Goal: Task Accomplishment & Management: Complete application form

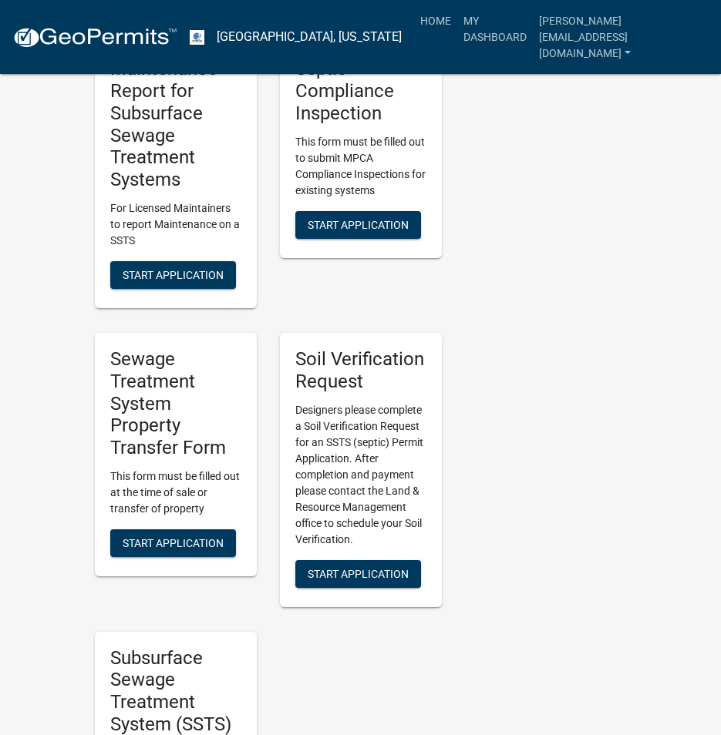
scroll to position [1156, 0]
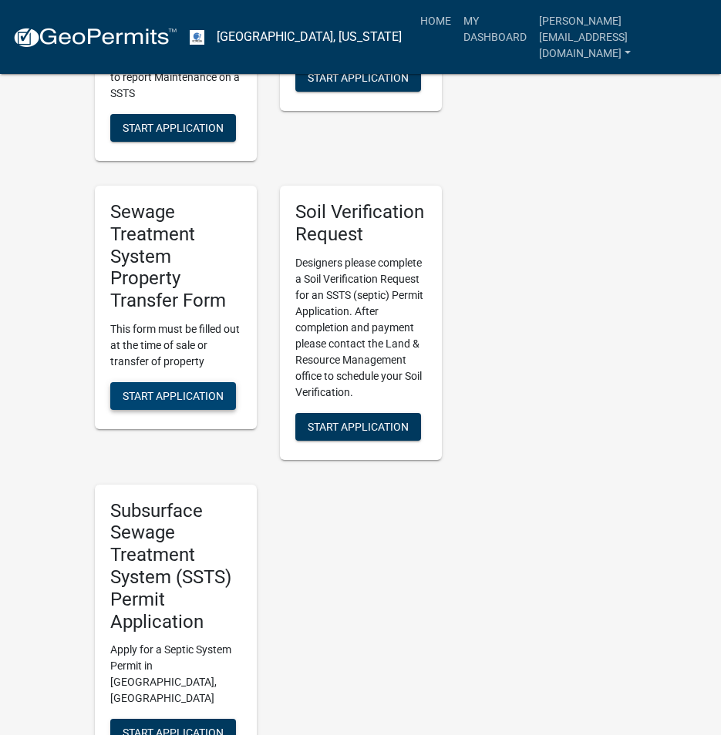
click at [149, 390] on span "Start Application" at bounding box center [173, 396] width 101 height 12
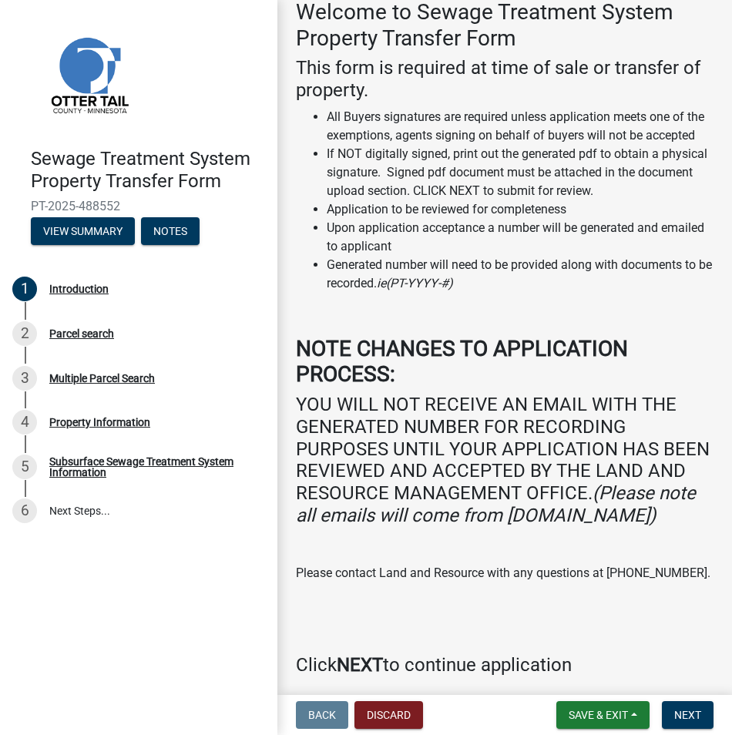
scroll to position [187, 0]
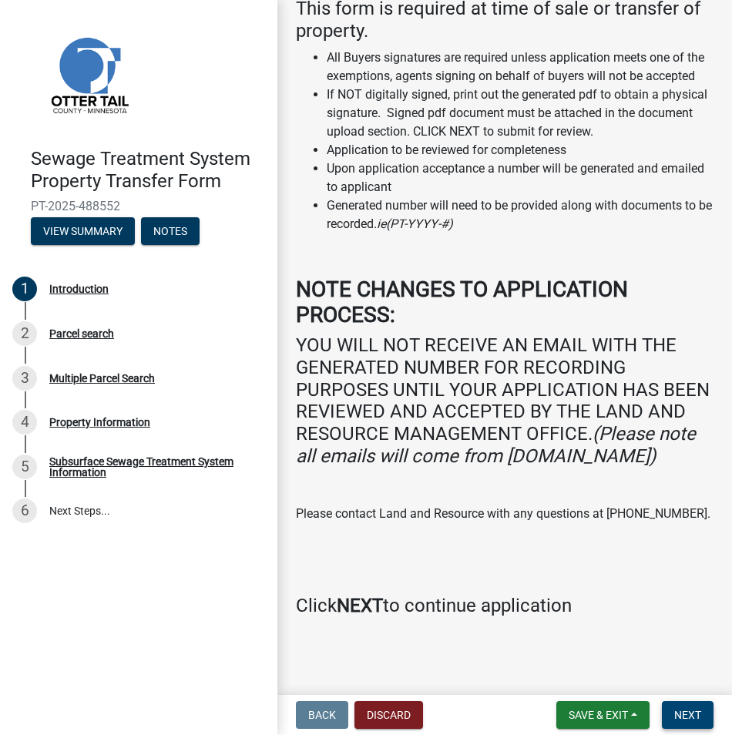
drag, startPoint x: 700, startPoint y: 717, endPoint x: 630, endPoint y: 694, distance: 72.9
click at [698, 716] on span "Next" at bounding box center [687, 715] width 27 height 12
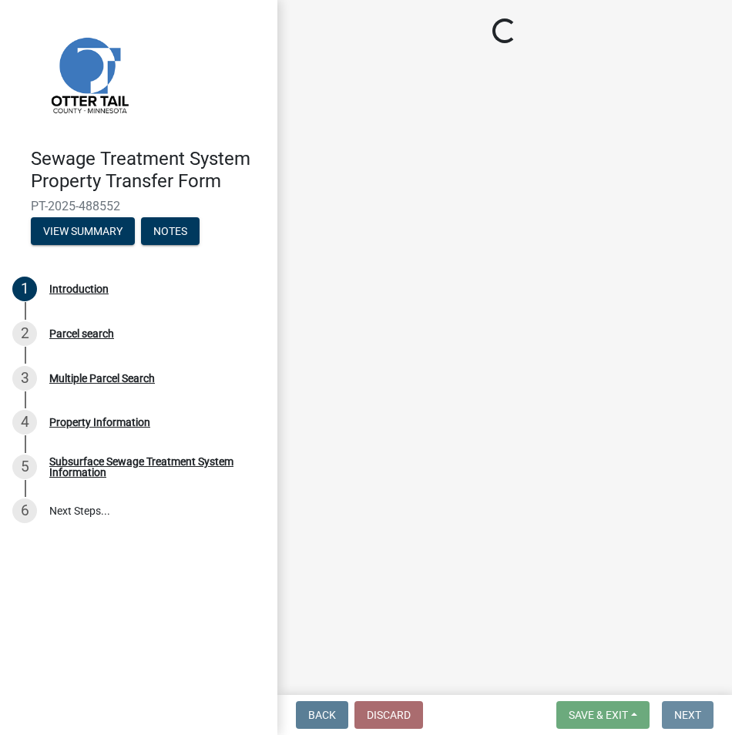
scroll to position [0, 0]
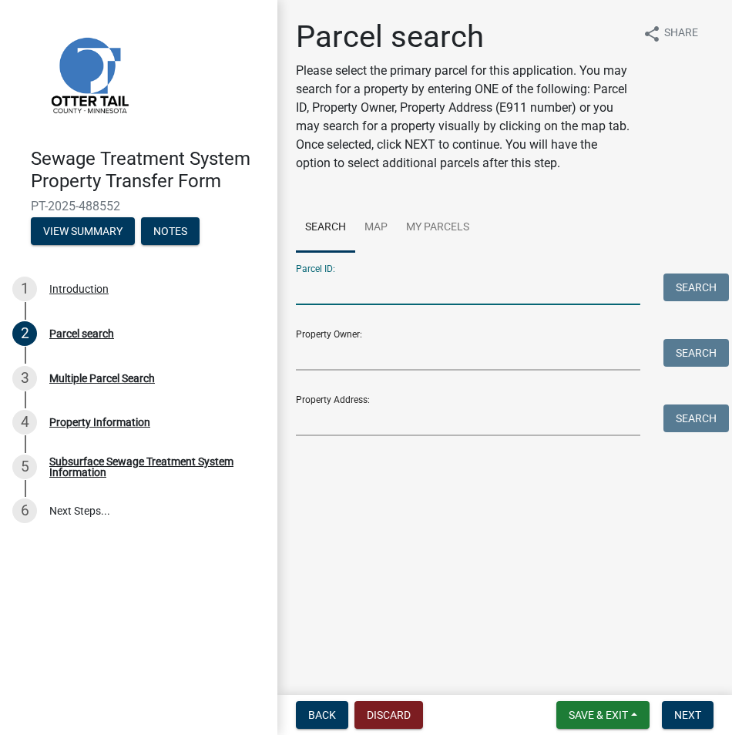
click at [336, 290] on input "Parcel ID:" at bounding box center [468, 290] width 345 height 32
paste input "10-000-09-0058-001"
type input "10-000-09-0058-001"
click at [678, 287] on button "Search" at bounding box center [697, 288] width 66 height 28
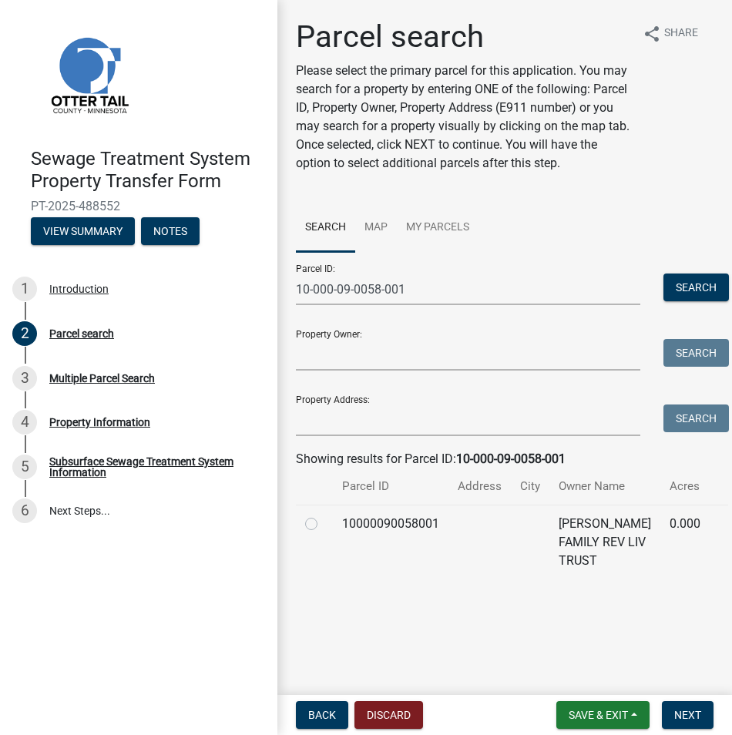
click at [324, 515] on label at bounding box center [324, 515] width 0 height 0
click at [324, 521] on input "radio" at bounding box center [329, 520] width 10 height 10
radio input "true"
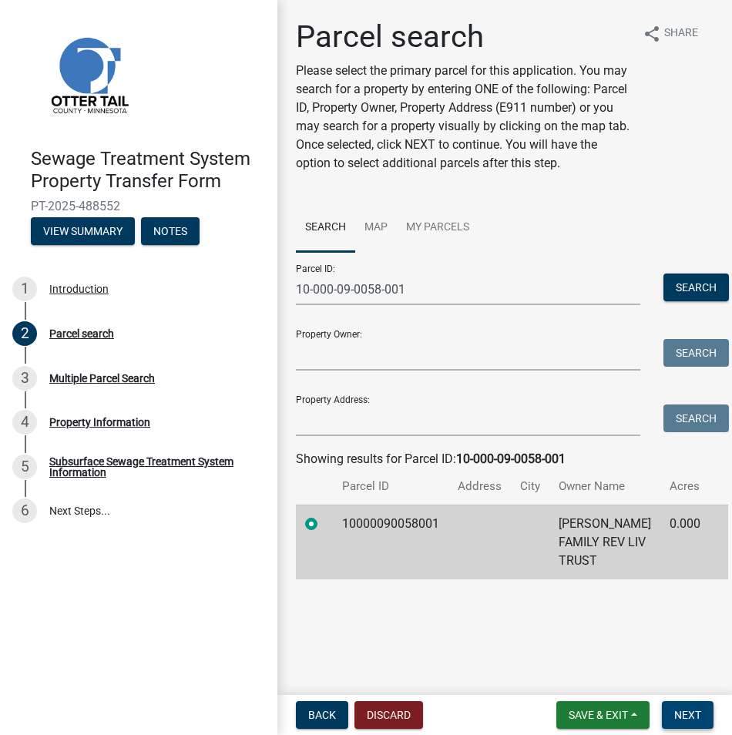
click at [681, 719] on span "Next" at bounding box center [687, 715] width 27 height 12
click at [688, 714] on span "Next" at bounding box center [687, 715] width 27 height 12
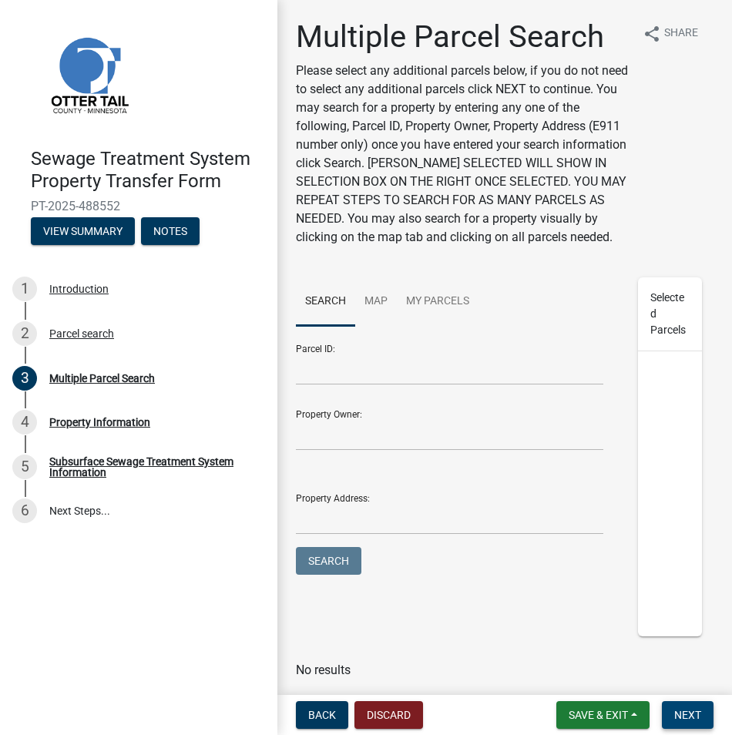
click at [688, 714] on span "Next" at bounding box center [687, 715] width 27 height 12
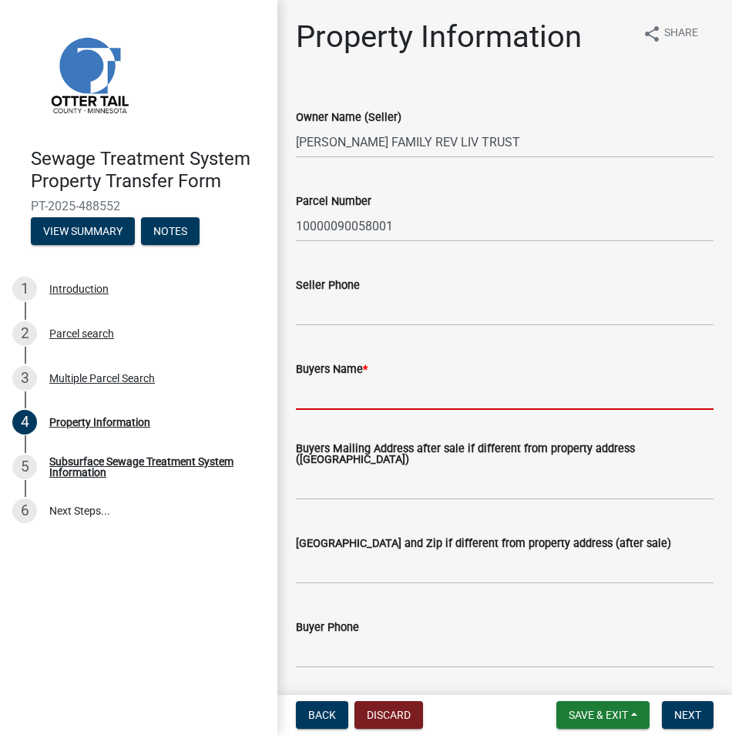
click at [321, 388] on input "Buyers Name *" at bounding box center [505, 394] width 418 height 32
paste input "[PERSON_NAME]"
type input "[PERSON_NAME]"
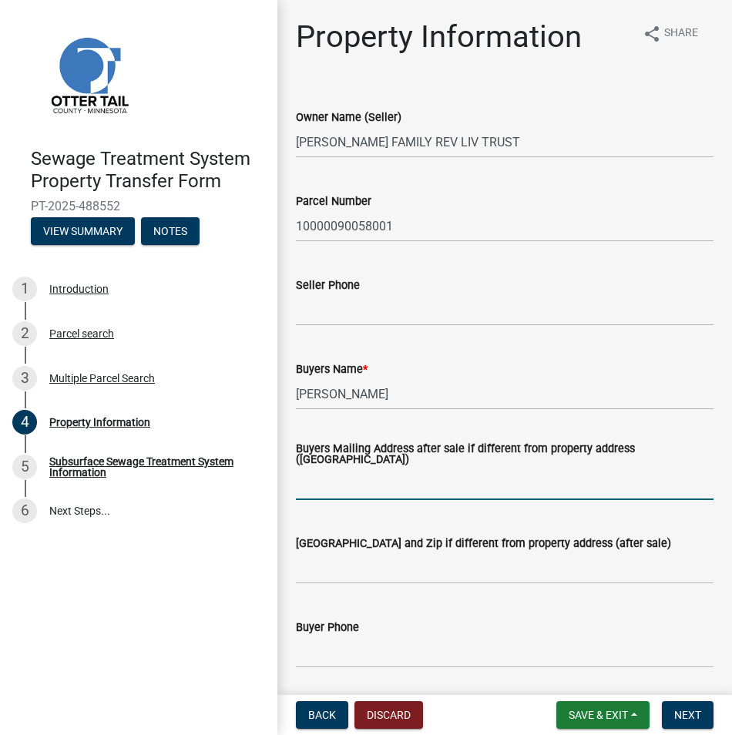
click at [325, 496] on input "Buyers Mailing Address after sale if different from property address ([GEOGRAPH…" at bounding box center [505, 485] width 418 height 32
paste input "[STREET_ADDRESS]"
type input "[STREET_ADDRESS]"
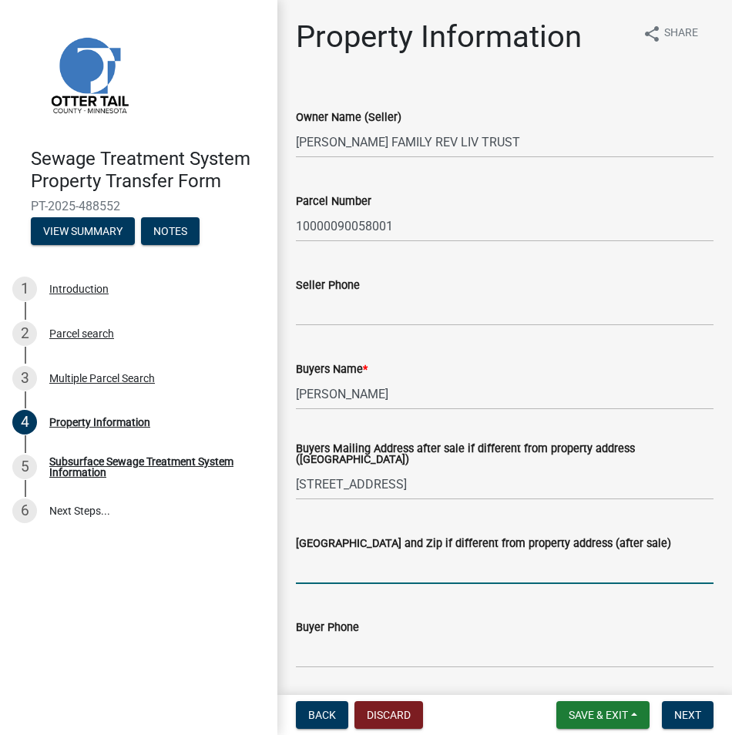
click at [299, 563] on input "[GEOGRAPHIC_DATA] and Zip if different from property address (after sale)" at bounding box center [505, 569] width 418 height 32
paste input "[PERSON_NAME], [GEOGRAPHIC_DATA] 56551"
type input "[PERSON_NAME], [GEOGRAPHIC_DATA] 56551"
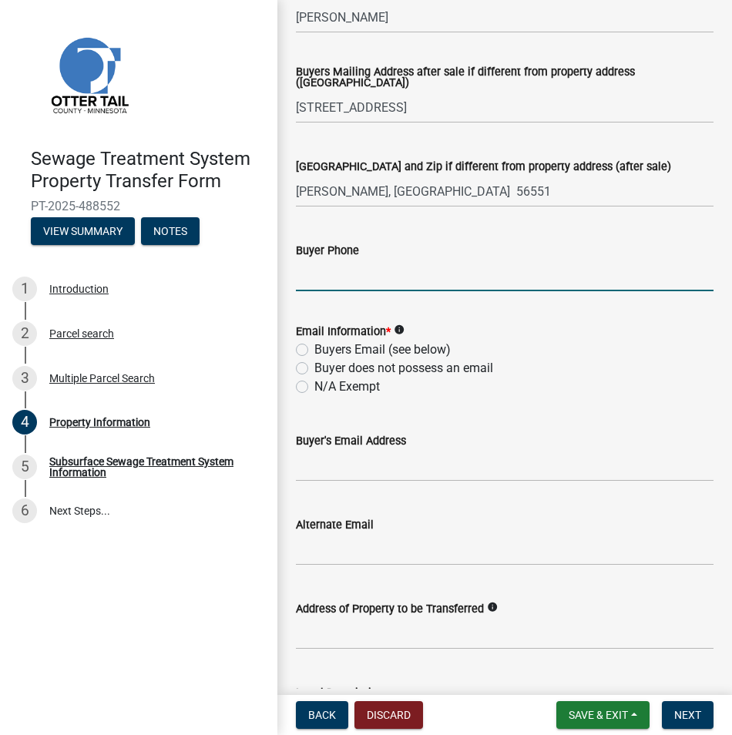
scroll to position [385, 0]
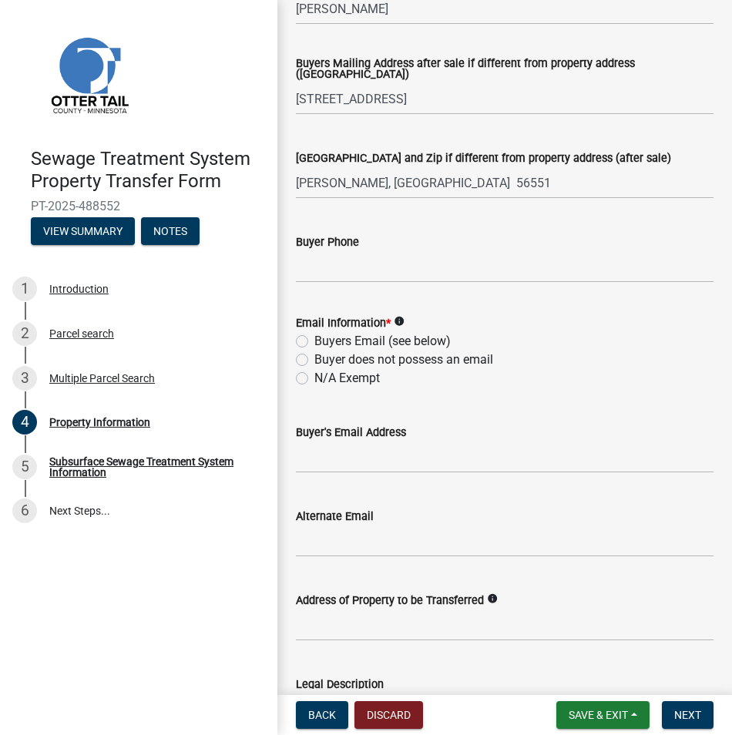
click at [295, 378] on div "Email Information * info Buyers Email (see below) Buyer does not possess an ema…" at bounding box center [504, 341] width 441 height 92
click at [314, 378] on label "N/A Exempt" at bounding box center [347, 378] width 66 height 18
click at [314, 378] on input "N/A Exempt" at bounding box center [319, 374] width 10 height 10
radio input "true"
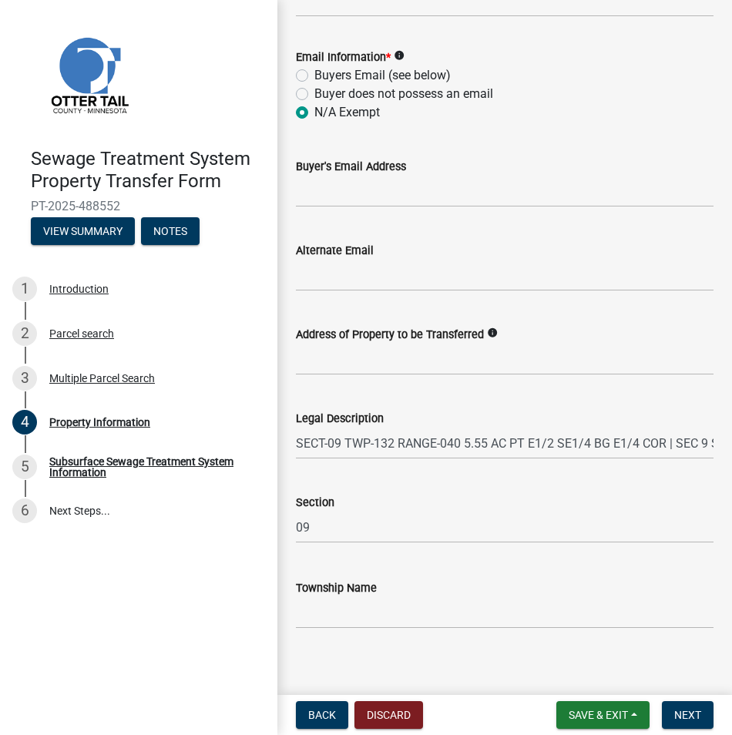
scroll to position [664, 0]
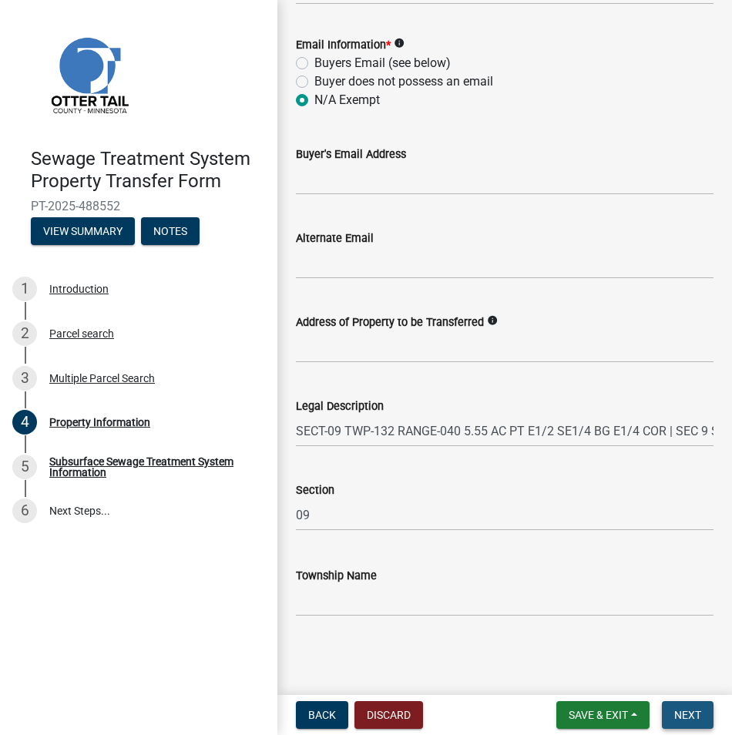
click at [688, 714] on span "Next" at bounding box center [687, 715] width 27 height 12
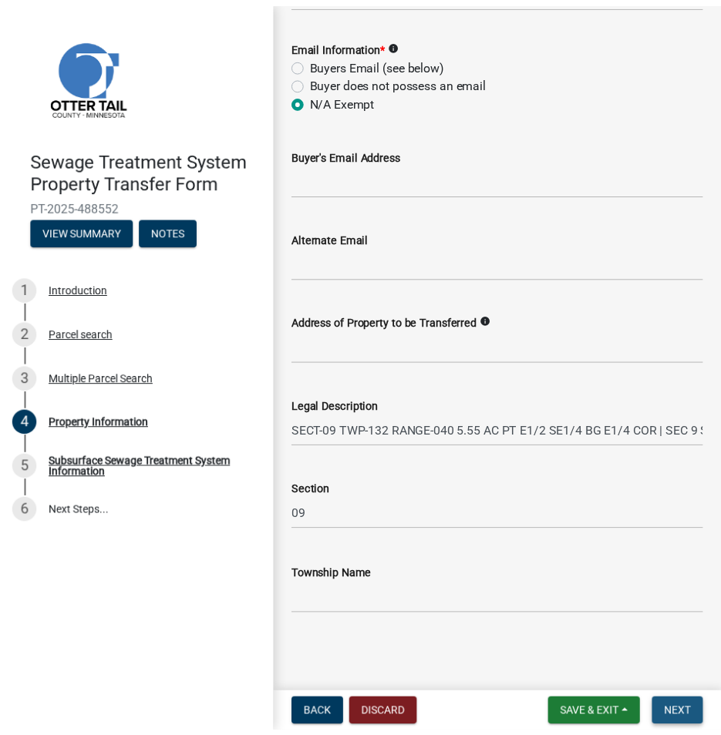
scroll to position [0, 0]
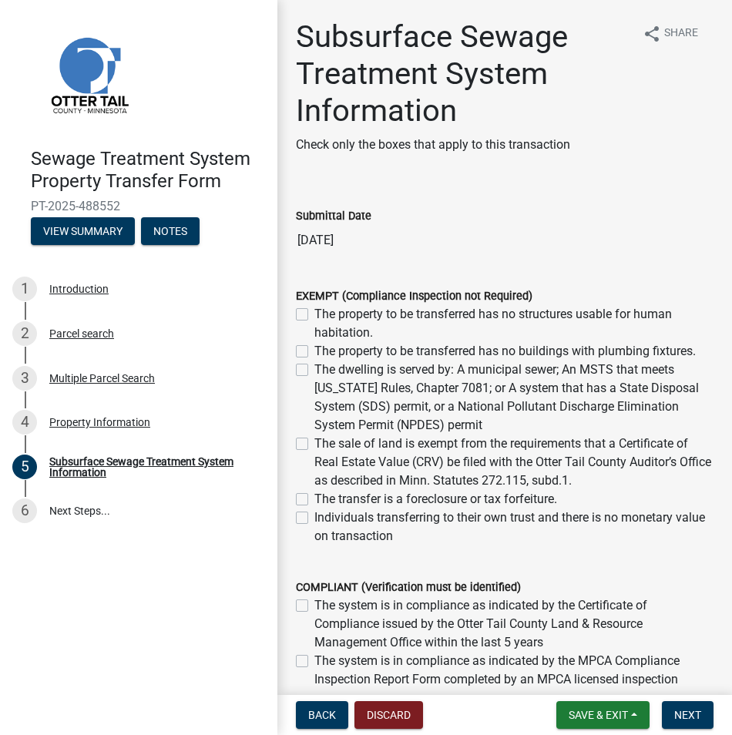
click at [314, 316] on label "The property to be transferred has no structures usable for human habitation." at bounding box center [513, 323] width 399 height 37
click at [314, 315] on input "The property to be transferred has no structures usable for human habitation." at bounding box center [319, 310] width 10 height 10
checkbox input "true"
checkbox input "false"
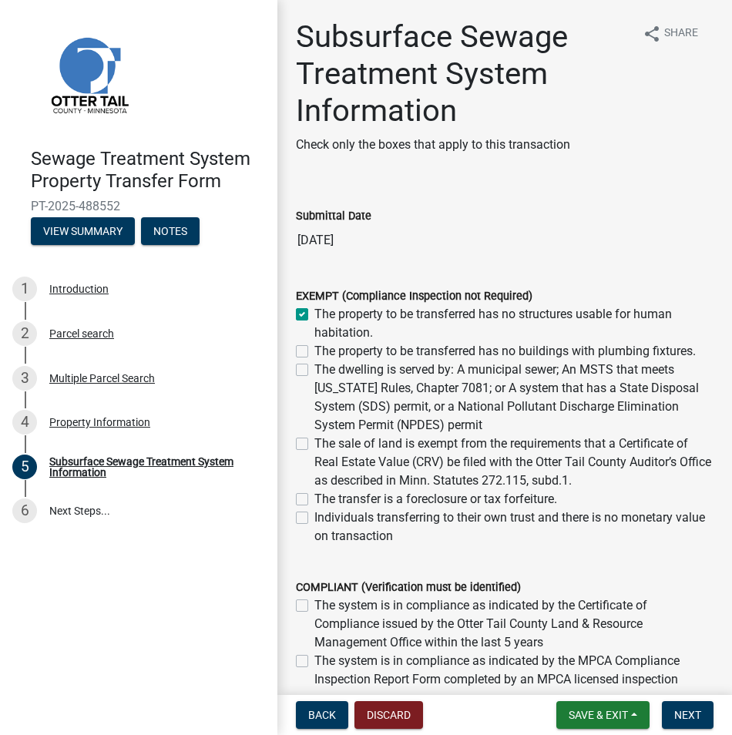
checkbox input "false"
click at [314, 349] on label "The property to be transferred has no buildings with plumbing fixtures." at bounding box center [505, 351] width 382 height 18
click at [314, 349] on input "The property to be transferred has no buildings with plumbing fixtures." at bounding box center [319, 347] width 10 height 10
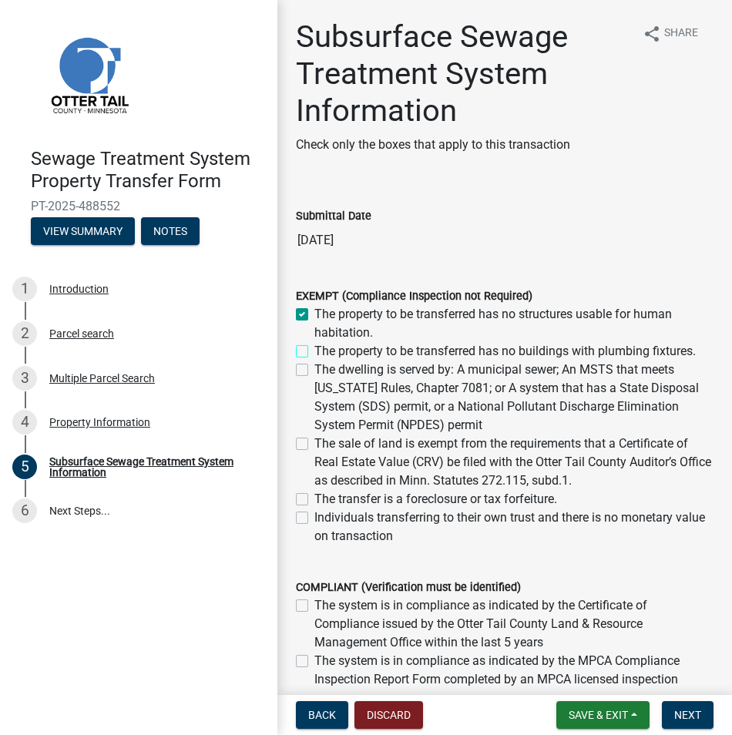
checkbox input "true"
checkbox input "false"
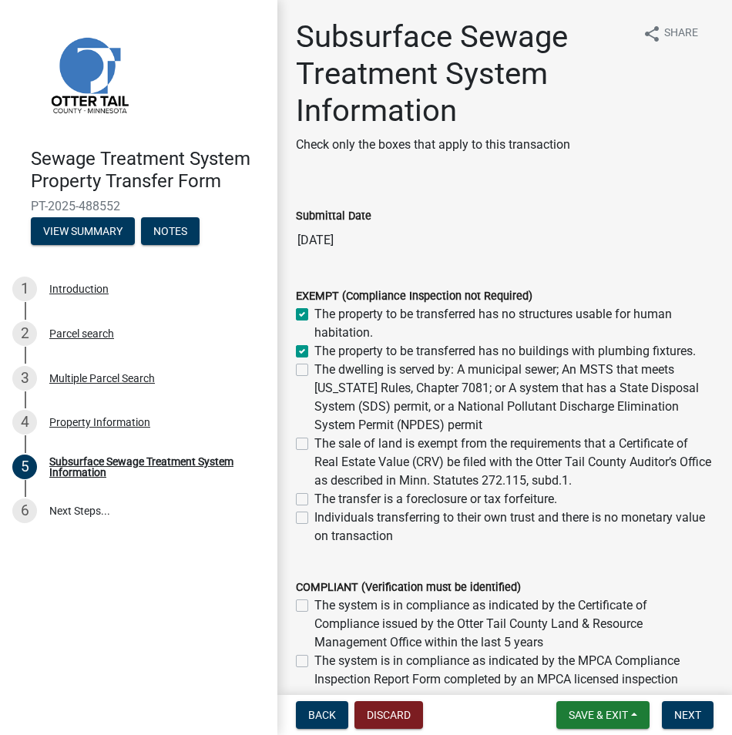
checkbox input "false"
click at [691, 714] on span "Next" at bounding box center [687, 715] width 27 height 12
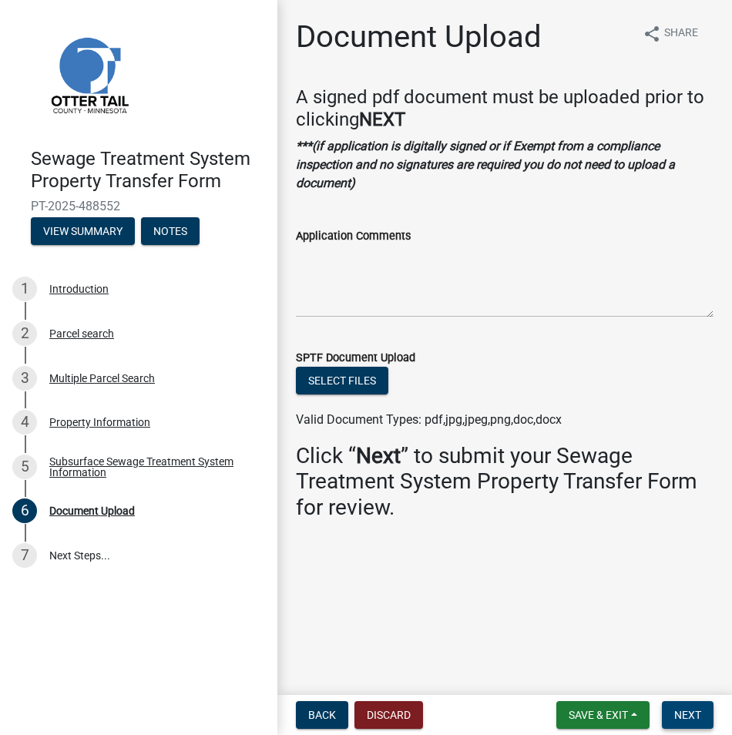
click at [691, 714] on span "Next" at bounding box center [687, 715] width 27 height 12
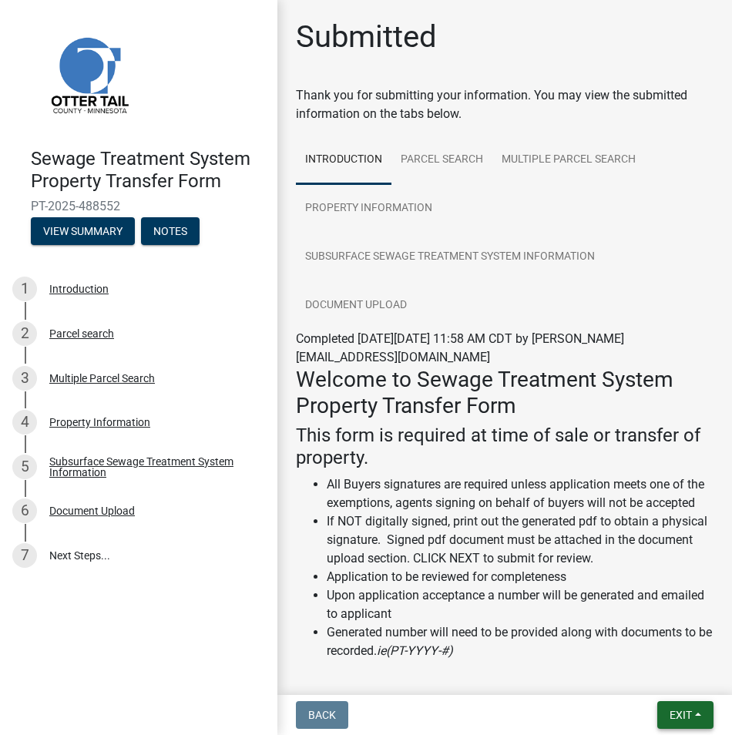
click at [691, 714] on span "Exit" at bounding box center [681, 715] width 22 height 12
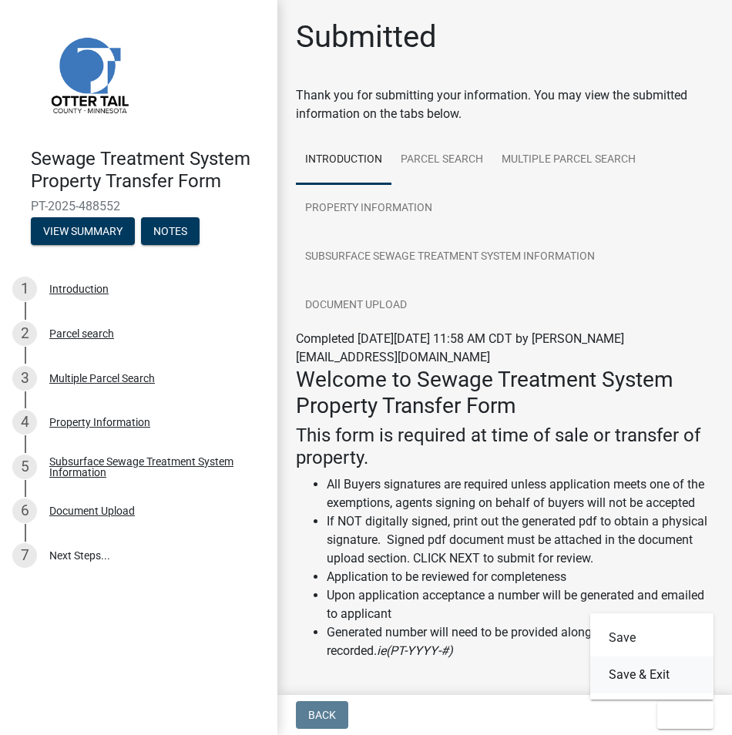
click at [654, 674] on button "Save & Exit" at bounding box center [651, 675] width 123 height 37
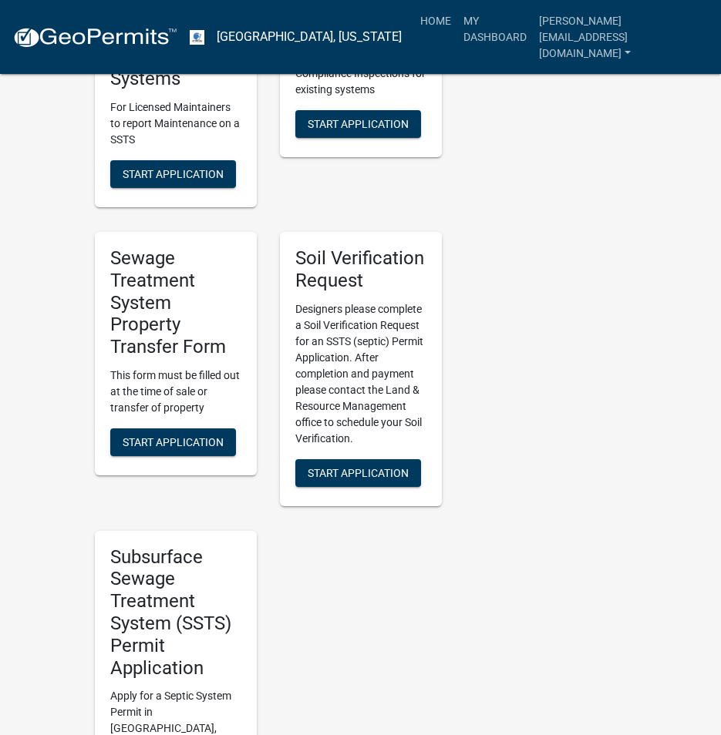
scroll to position [1079, 0]
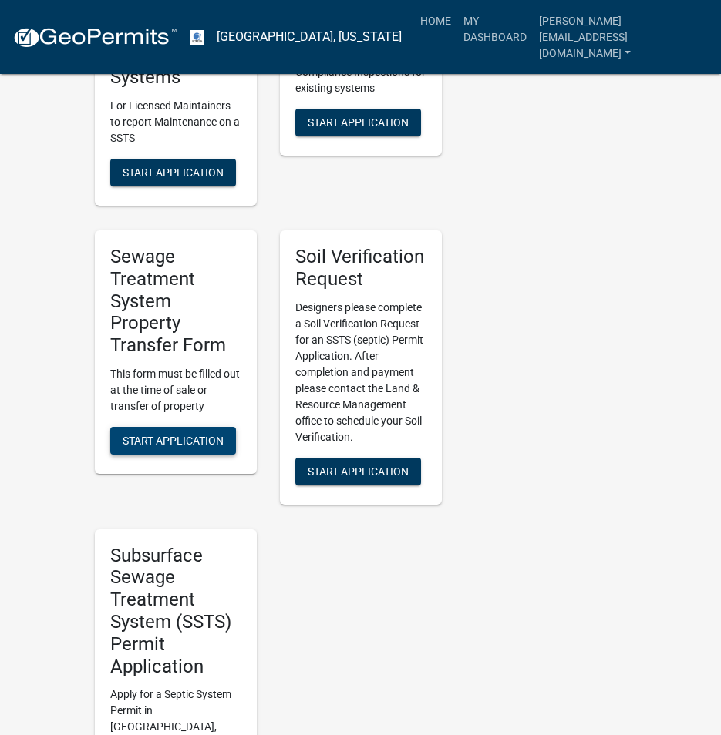
click at [202, 446] on span "Start Application" at bounding box center [173, 441] width 101 height 12
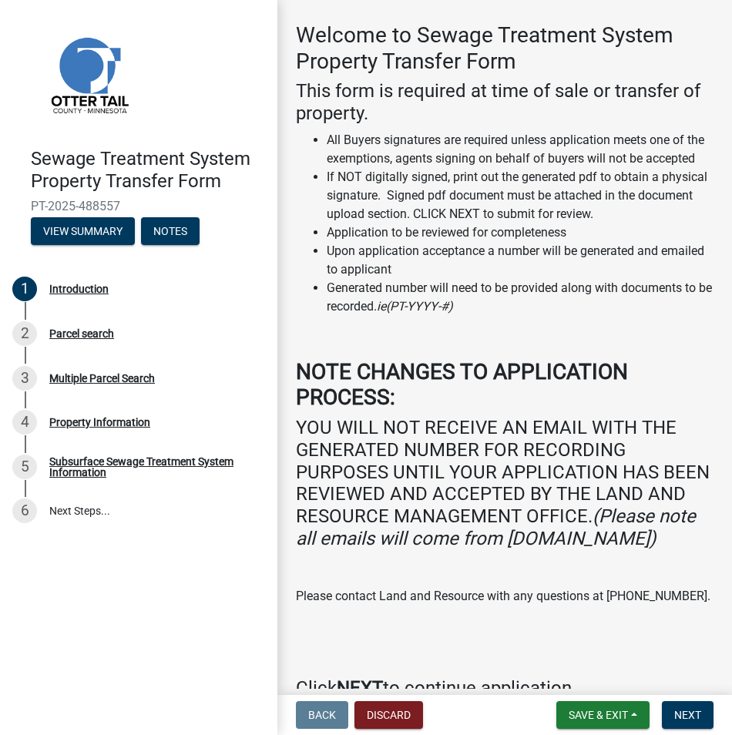
scroll to position [187, 0]
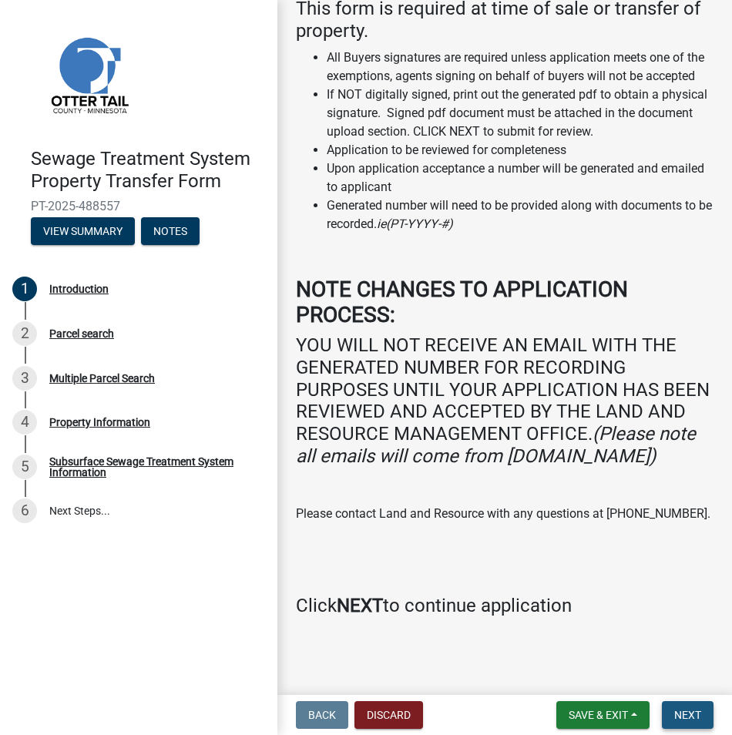
click at [698, 713] on span "Next" at bounding box center [687, 715] width 27 height 12
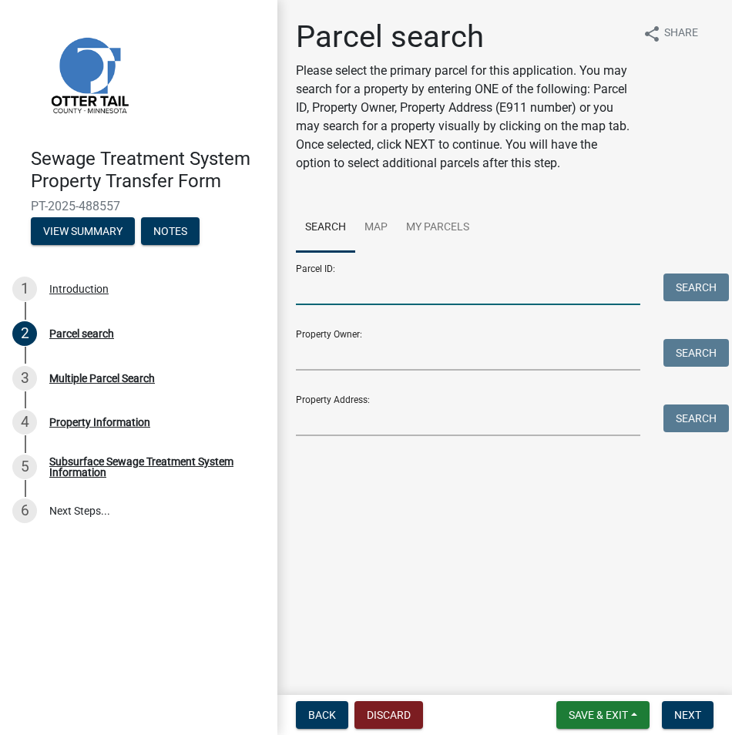
click at [333, 287] on input "Parcel ID:" at bounding box center [468, 290] width 345 height 32
paste input "57-000-99-0439-000"
type input "57-000-99-0439-000"
click at [690, 289] on button "Search" at bounding box center [697, 288] width 66 height 28
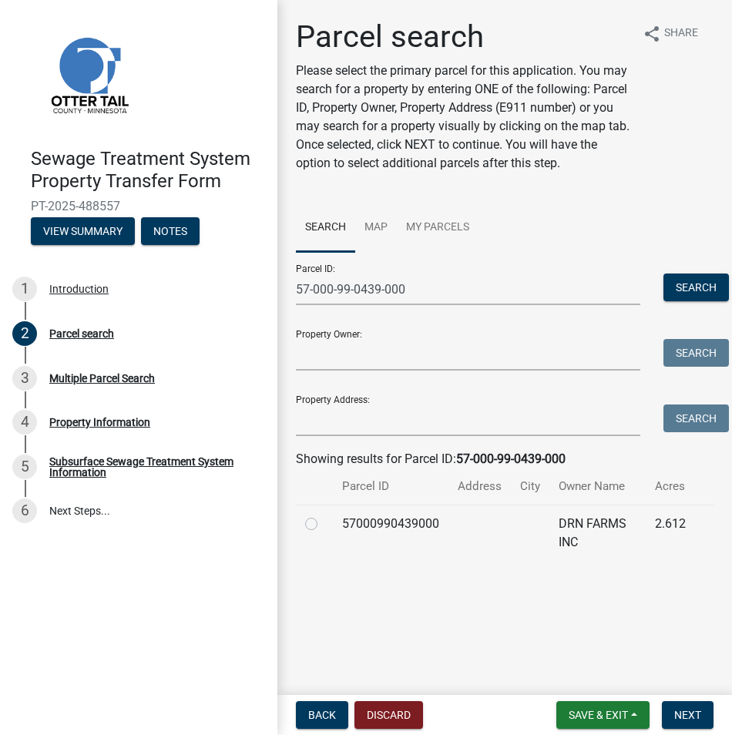
click at [324, 515] on label at bounding box center [324, 515] width 0 height 0
click at [324, 522] on input "radio" at bounding box center [329, 520] width 10 height 10
radio input "true"
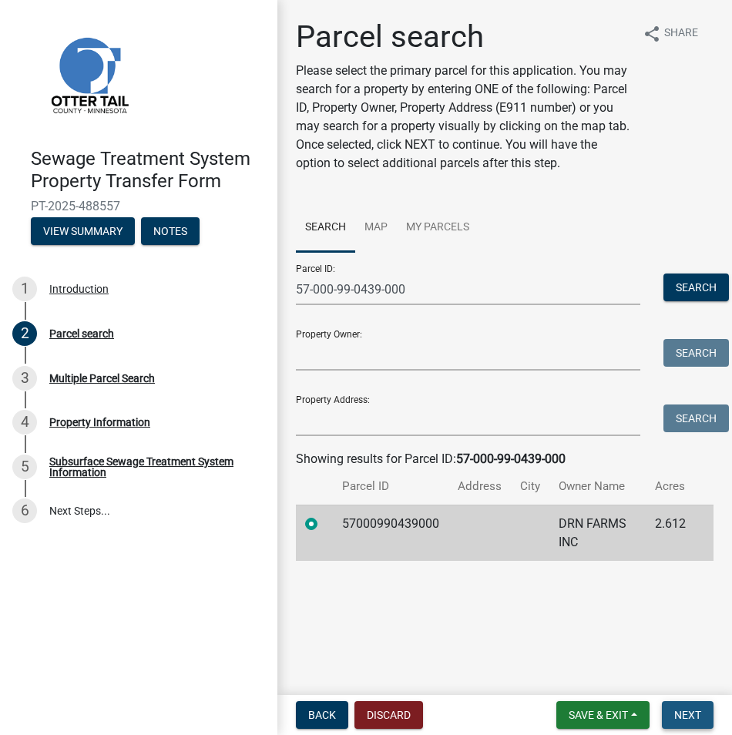
click at [686, 712] on span "Next" at bounding box center [687, 715] width 27 height 12
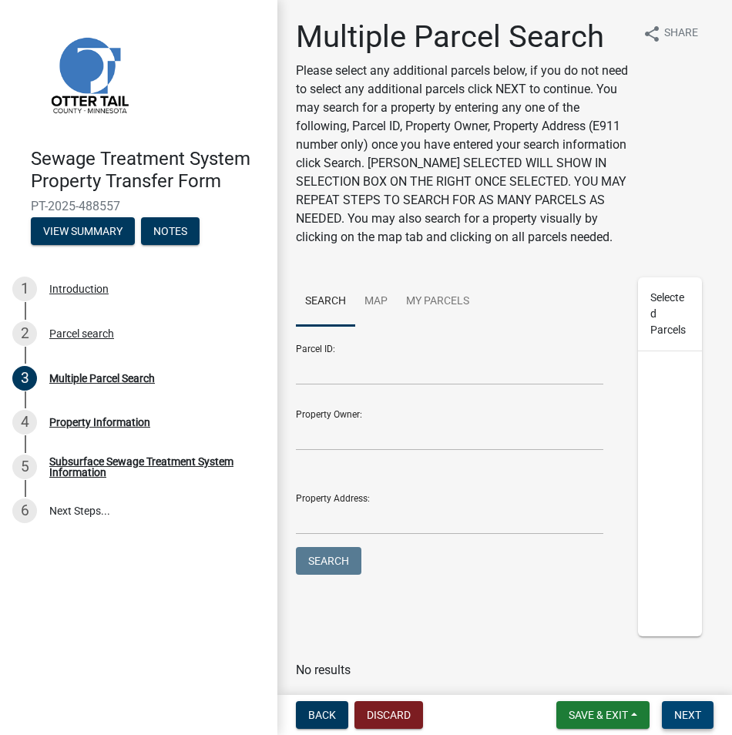
click at [691, 711] on span "Next" at bounding box center [687, 715] width 27 height 12
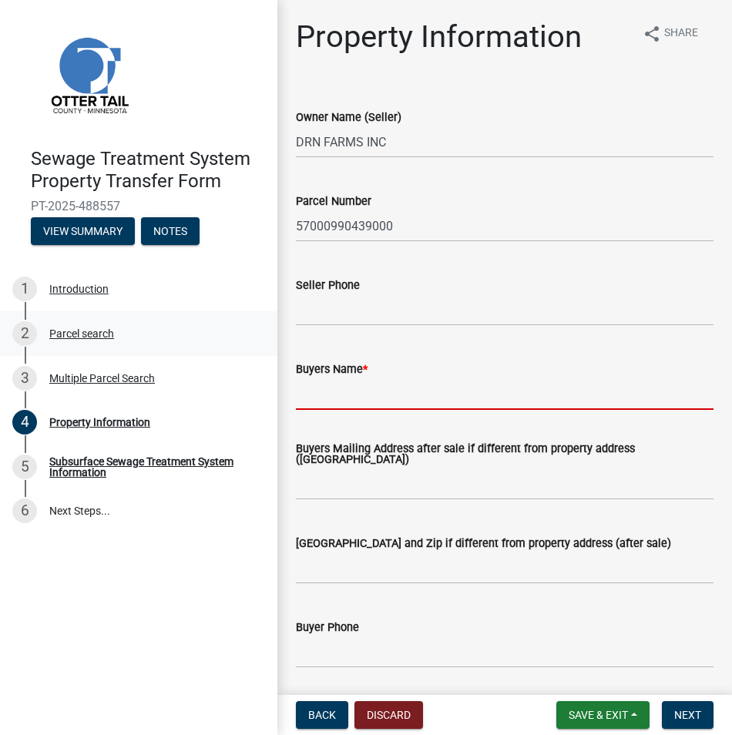
drag, startPoint x: 359, startPoint y: 402, endPoint x: 167, endPoint y: 347, distance: 199.6
click at [355, 400] on input "Buyers Name *" at bounding box center [505, 394] width 418 height 32
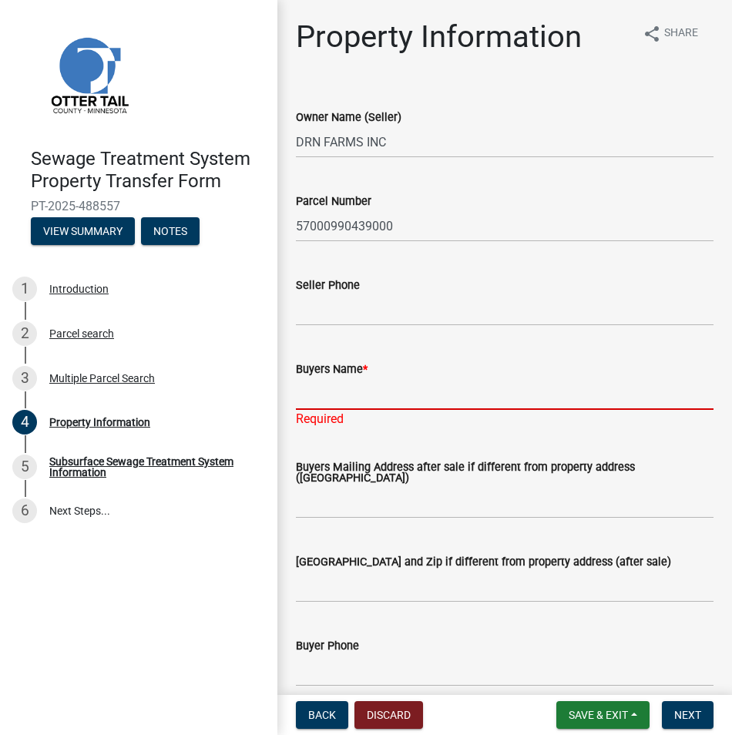
click at [308, 393] on input "Buyers Name *" at bounding box center [505, 394] width 418 height 32
paste input "[PERSON_NAME]"
click at [345, 393] on input "[PERSON_NAME]" at bounding box center [505, 394] width 418 height 32
type input "[PERSON_NAME]"
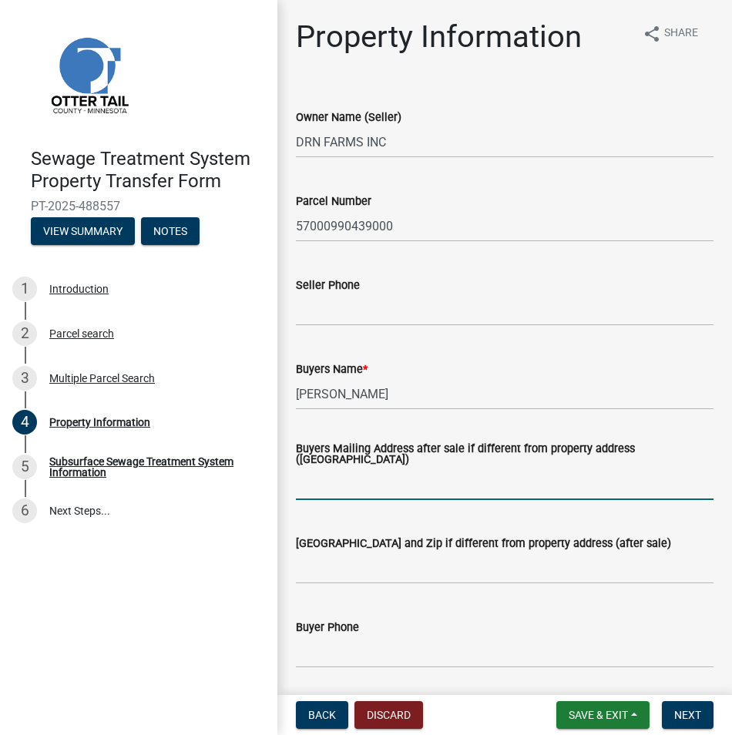
click at [338, 483] on input "Buyers Mailing Address after sale if different from property address ([GEOGRAPH…" at bounding box center [505, 485] width 418 height 32
paste input "[STREET_ADDRESS]"
type input "[STREET_ADDRESS]"
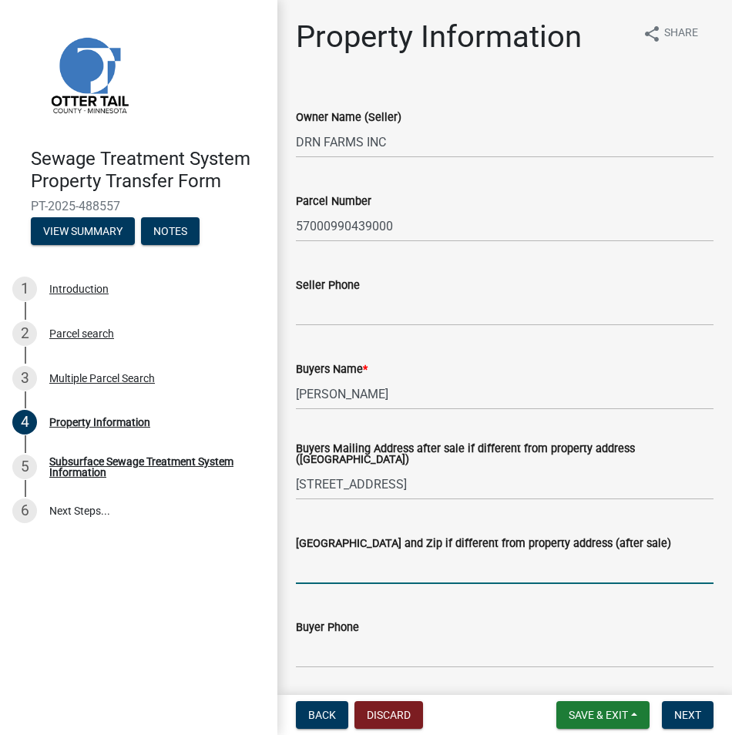
click at [310, 571] on input "[GEOGRAPHIC_DATA] and Zip if different from property address (after sale)" at bounding box center [505, 569] width 418 height 32
paste input "[GEOGRAPHIC_DATA]"
type input "[GEOGRAPHIC_DATA]"
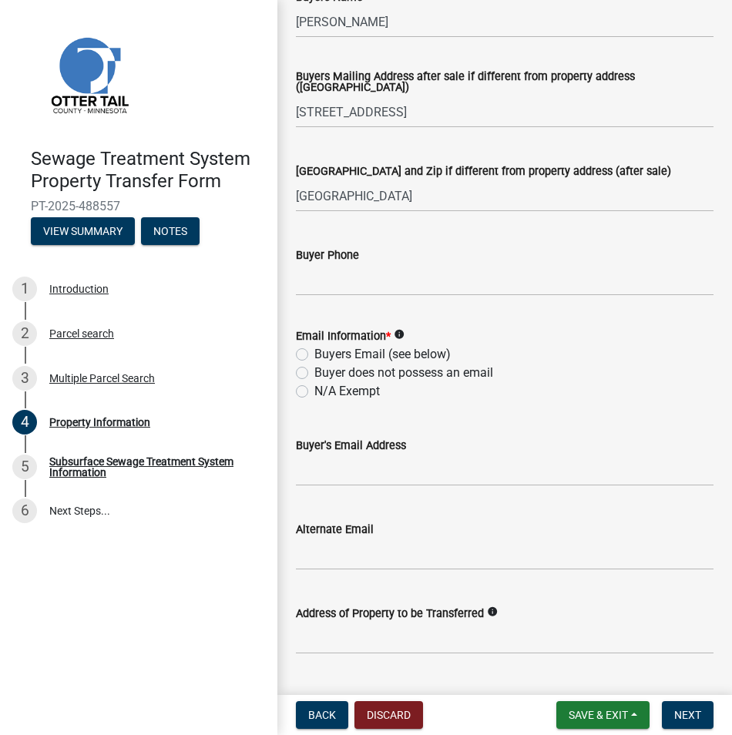
scroll to position [385, 0]
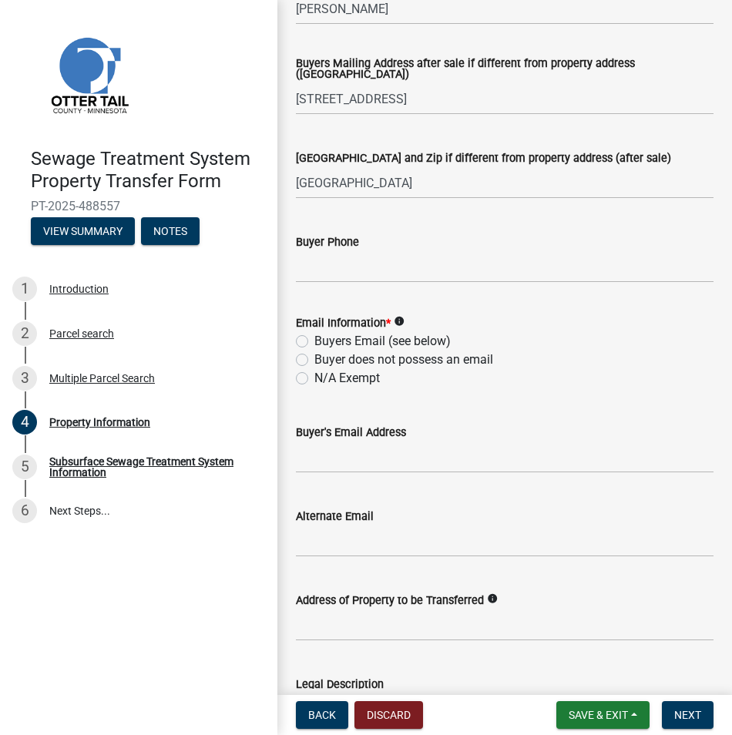
click at [314, 378] on label "N/A Exempt" at bounding box center [347, 378] width 66 height 18
click at [314, 378] on input "N/A Exempt" at bounding box center [319, 374] width 10 height 10
radio input "true"
click at [684, 718] on span "Next" at bounding box center [687, 715] width 27 height 12
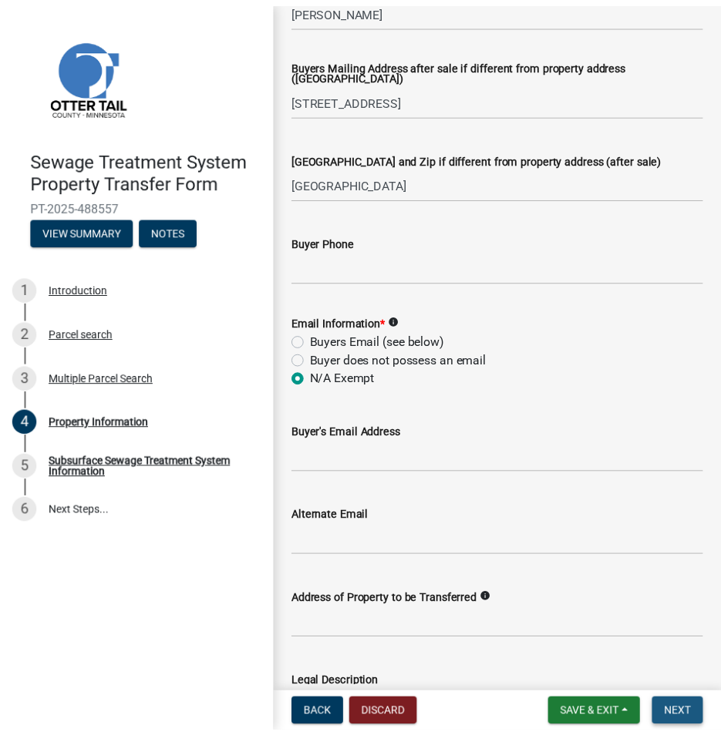
scroll to position [0, 0]
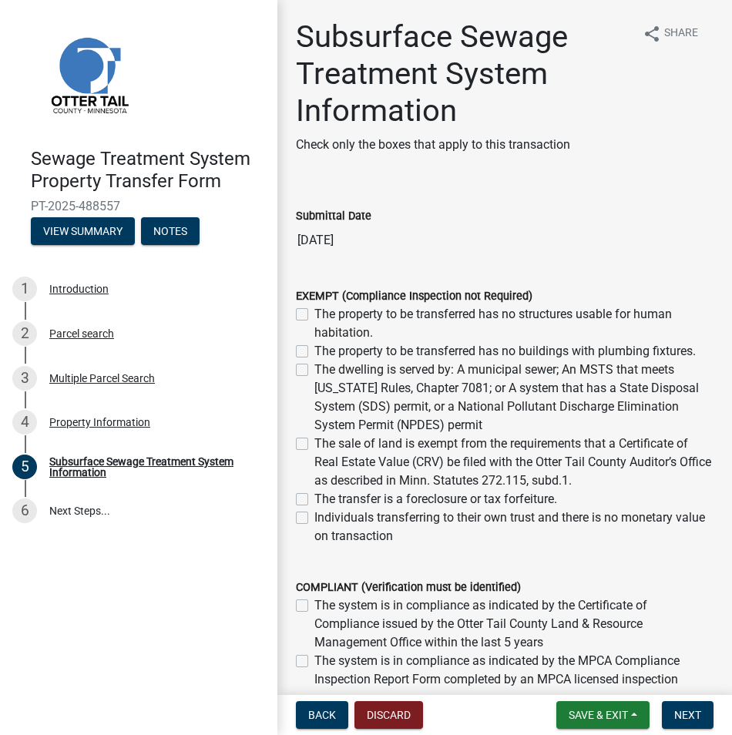
drag, startPoint x: 301, startPoint y: 314, endPoint x: 305, endPoint y: 347, distance: 33.4
click at [314, 320] on label "The property to be transferred has no structures usable for human habitation." at bounding box center [513, 323] width 399 height 37
click at [314, 315] on input "The property to be transferred has no structures usable for human habitation." at bounding box center [319, 310] width 10 height 10
checkbox input "true"
checkbox input "false"
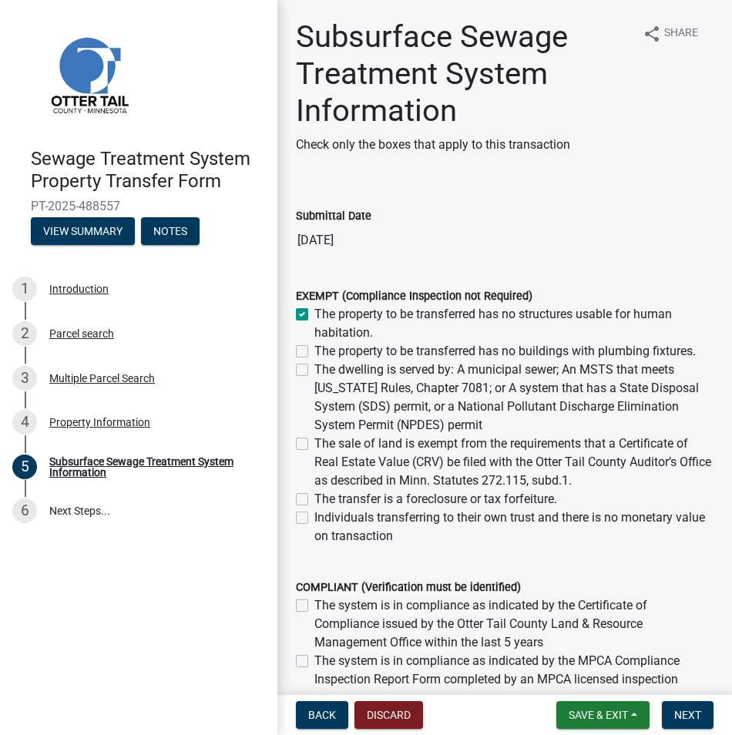
checkbox input "false"
click at [314, 352] on label "The property to be transferred has no buildings with plumbing fixtures." at bounding box center [505, 351] width 382 height 18
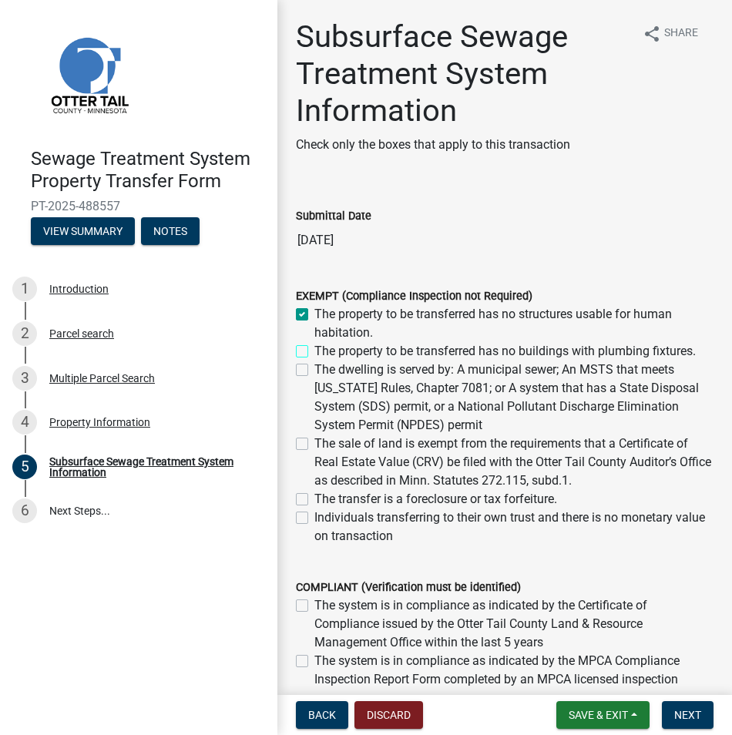
click at [314, 352] on input "The property to be transferred has no buildings with plumbing fixtures." at bounding box center [319, 347] width 10 height 10
checkbox input "true"
checkbox input "false"
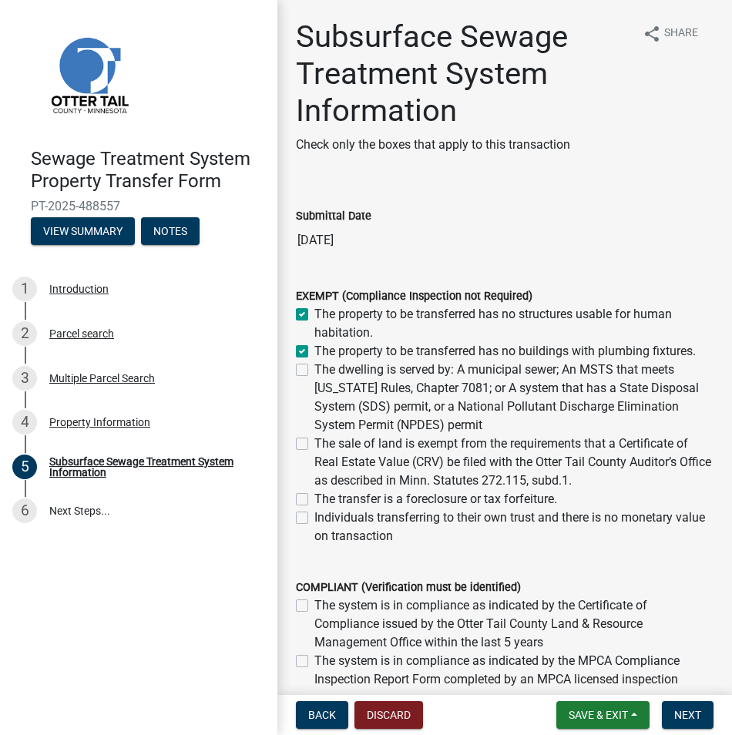
checkbox input "false"
click at [696, 718] on span "Next" at bounding box center [687, 715] width 27 height 12
click at [691, 708] on button "Next" at bounding box center [688, 715] width 52 height 28
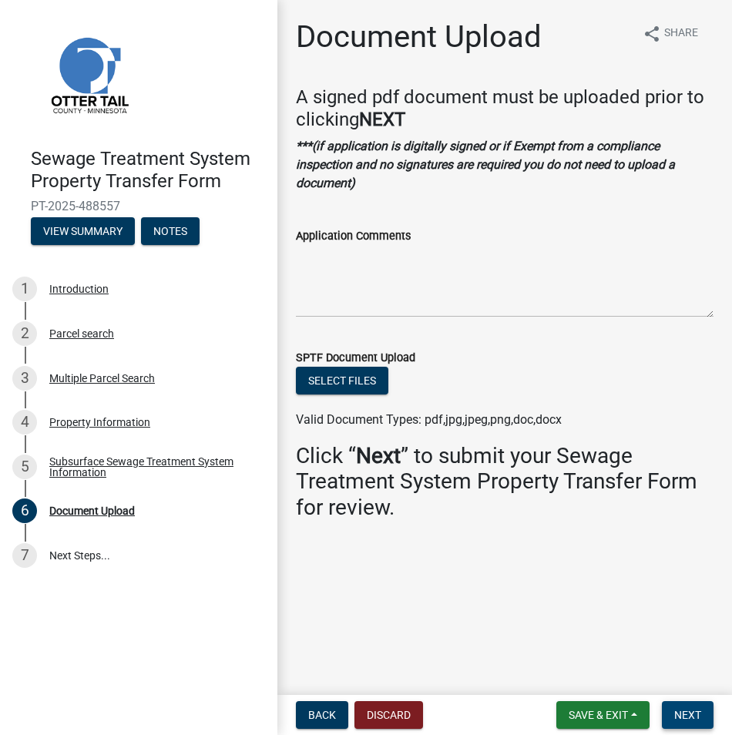
click at [691, 708] on button "Next" at bounding box center [688, 715] width 52 height 28
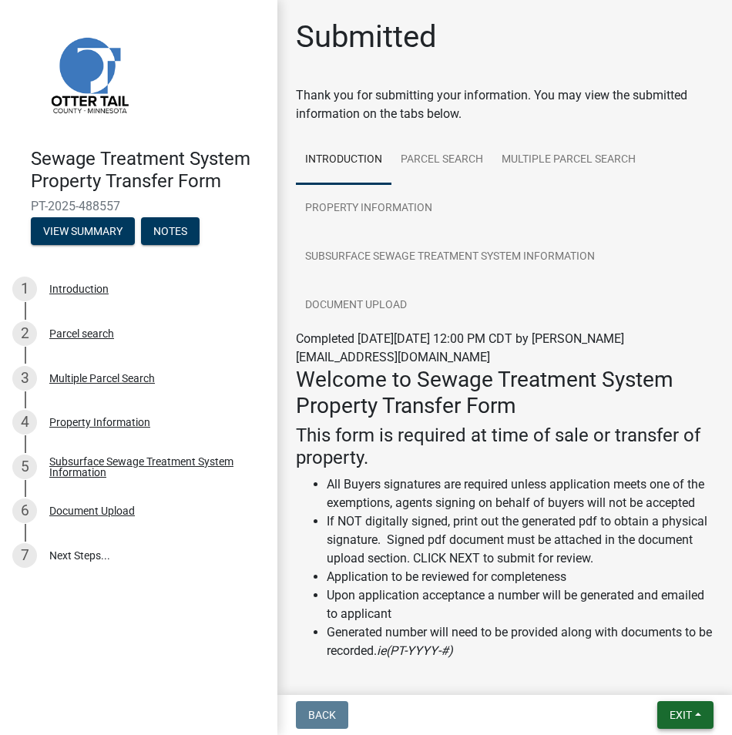
click at [691, 708] on button "Exit" at bounding box center [685, 715] width 56 height 28
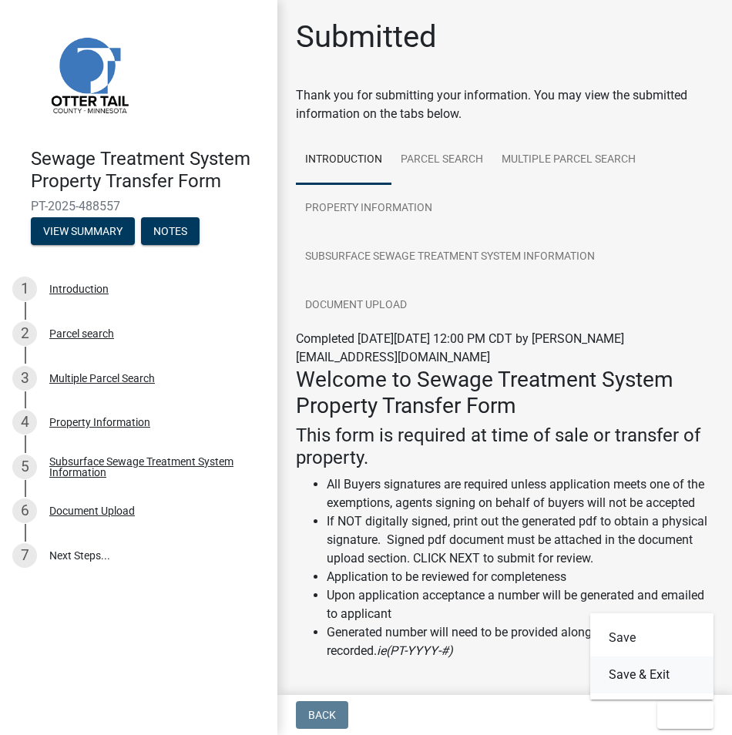
click at [666, 673] on button "Save & Exit" at bounding box center [651, 675] width 123 height 37
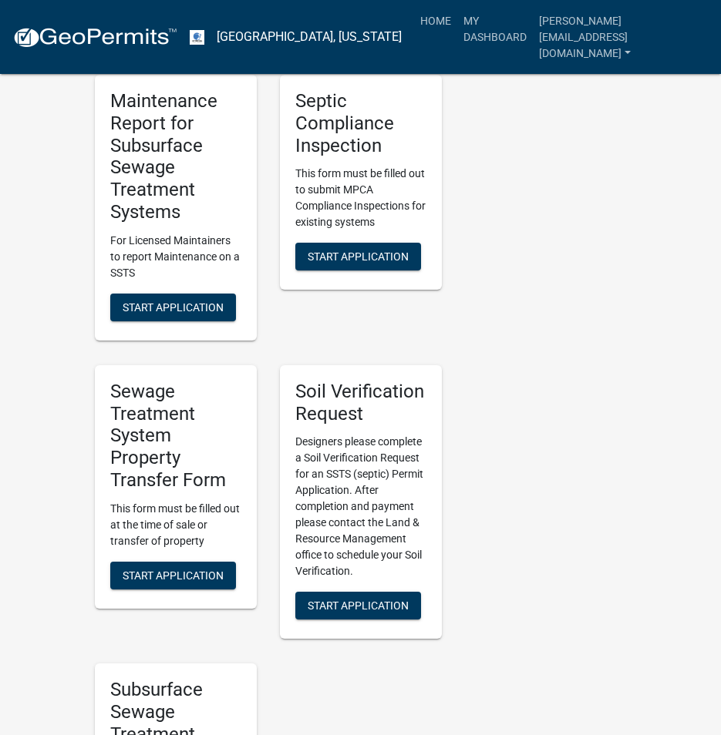
scroll to position [925, 0]
